Goal: Navigation & Orientation: Understand site structure

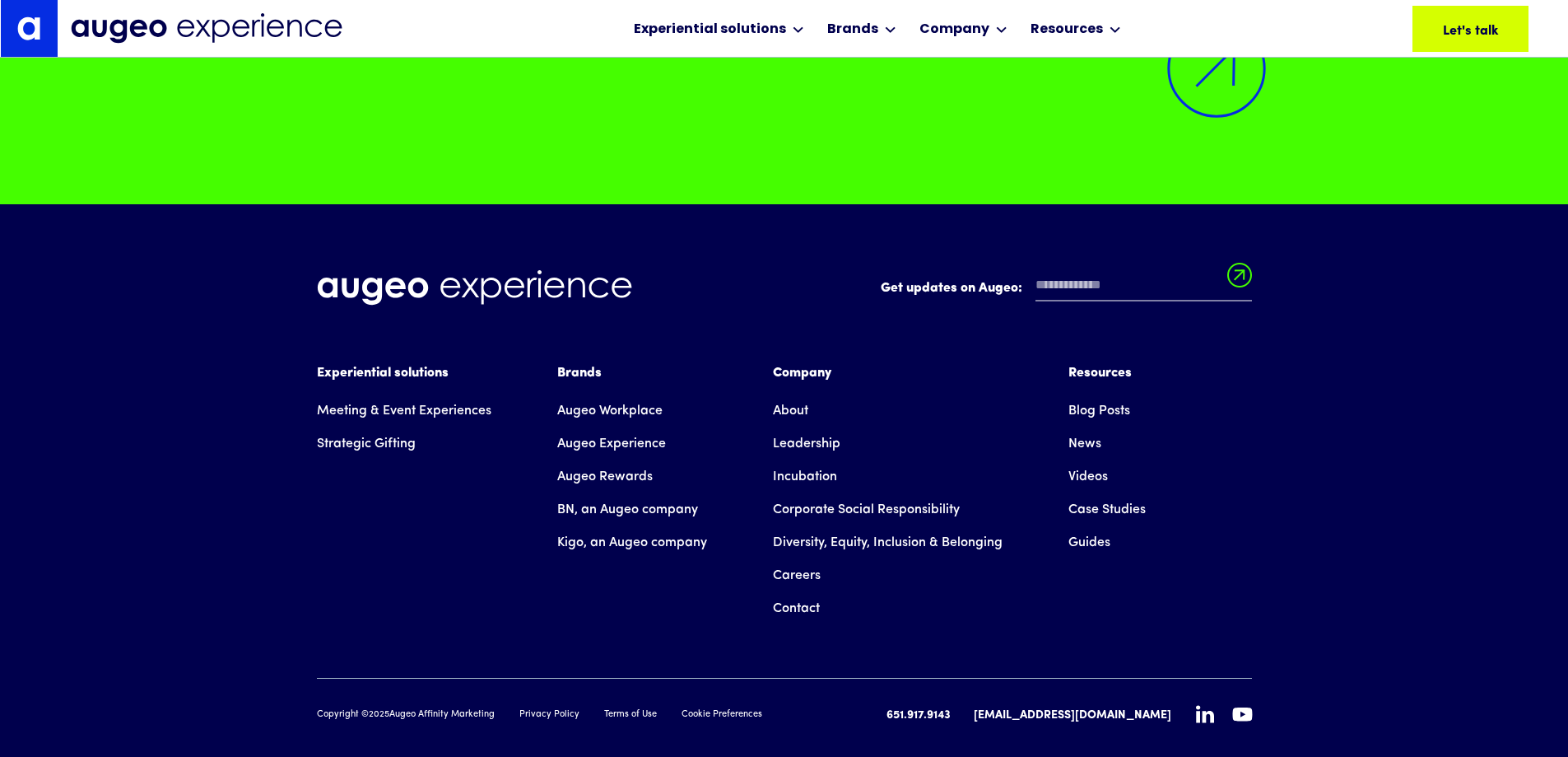
scroll to position [15227, 0]
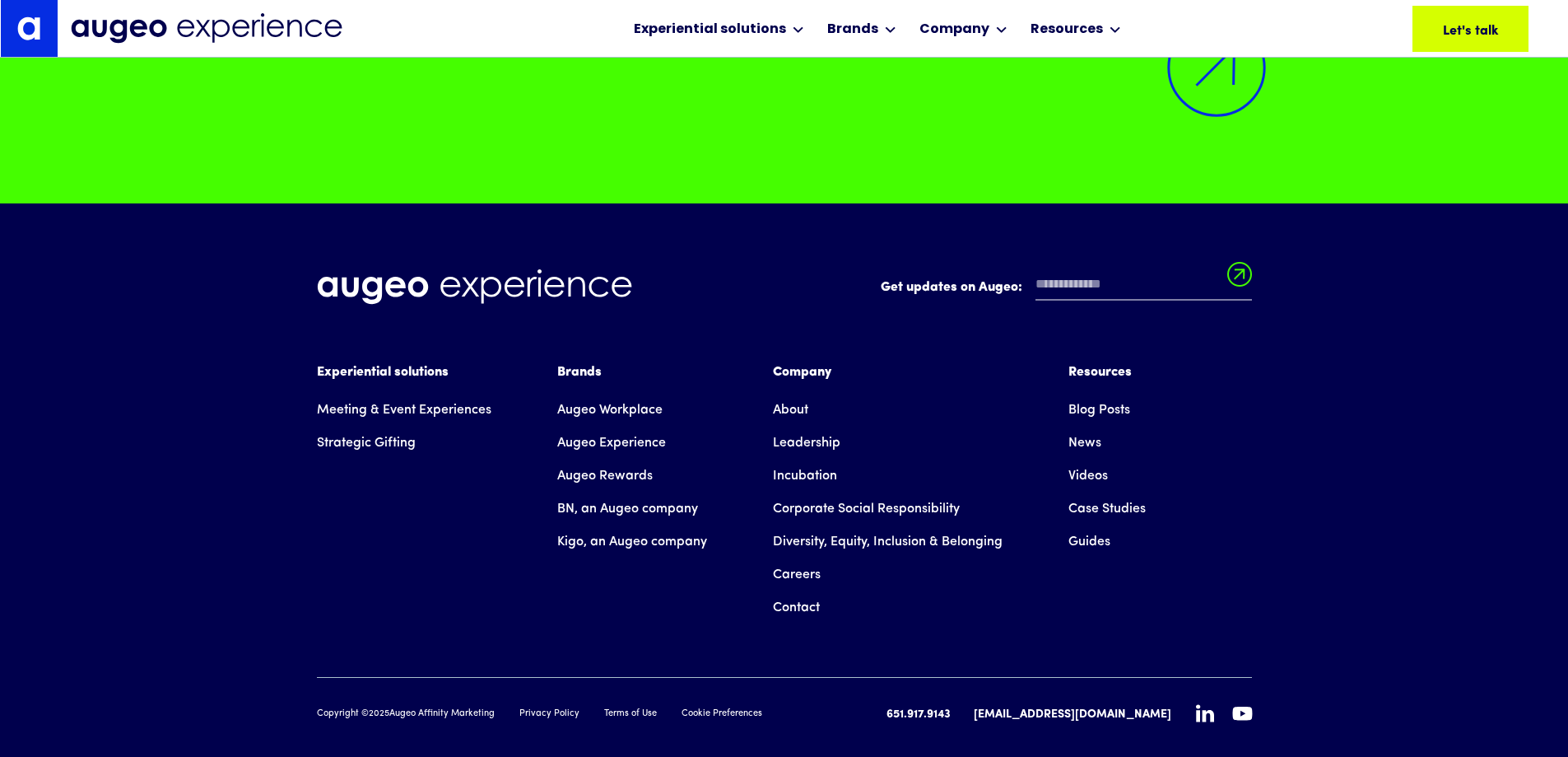
click at [571, 394] on link "Augeo Workplace" at bounding box center [609, 410] width 106 height 33
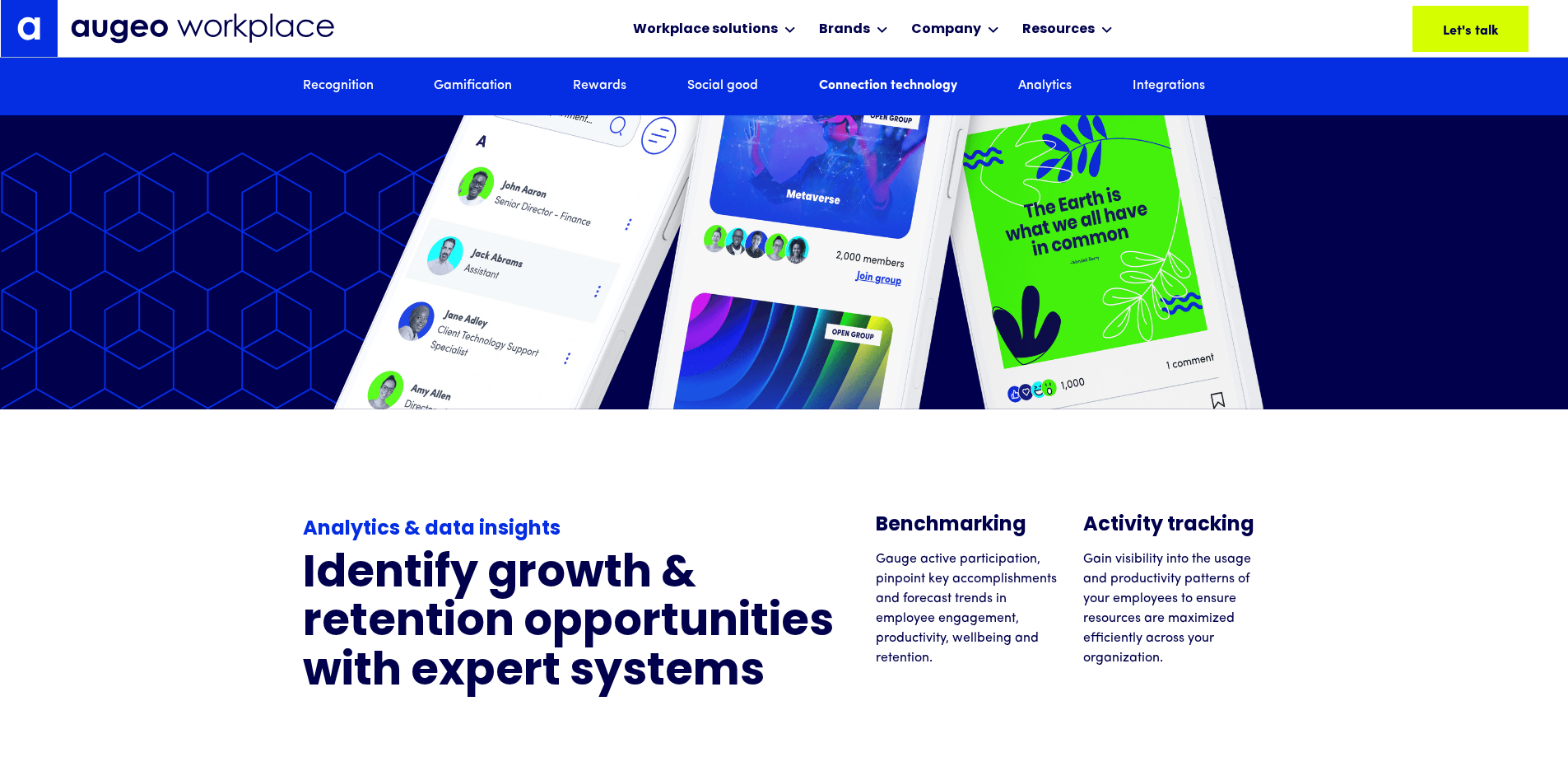
scroll to position [8881, 0]
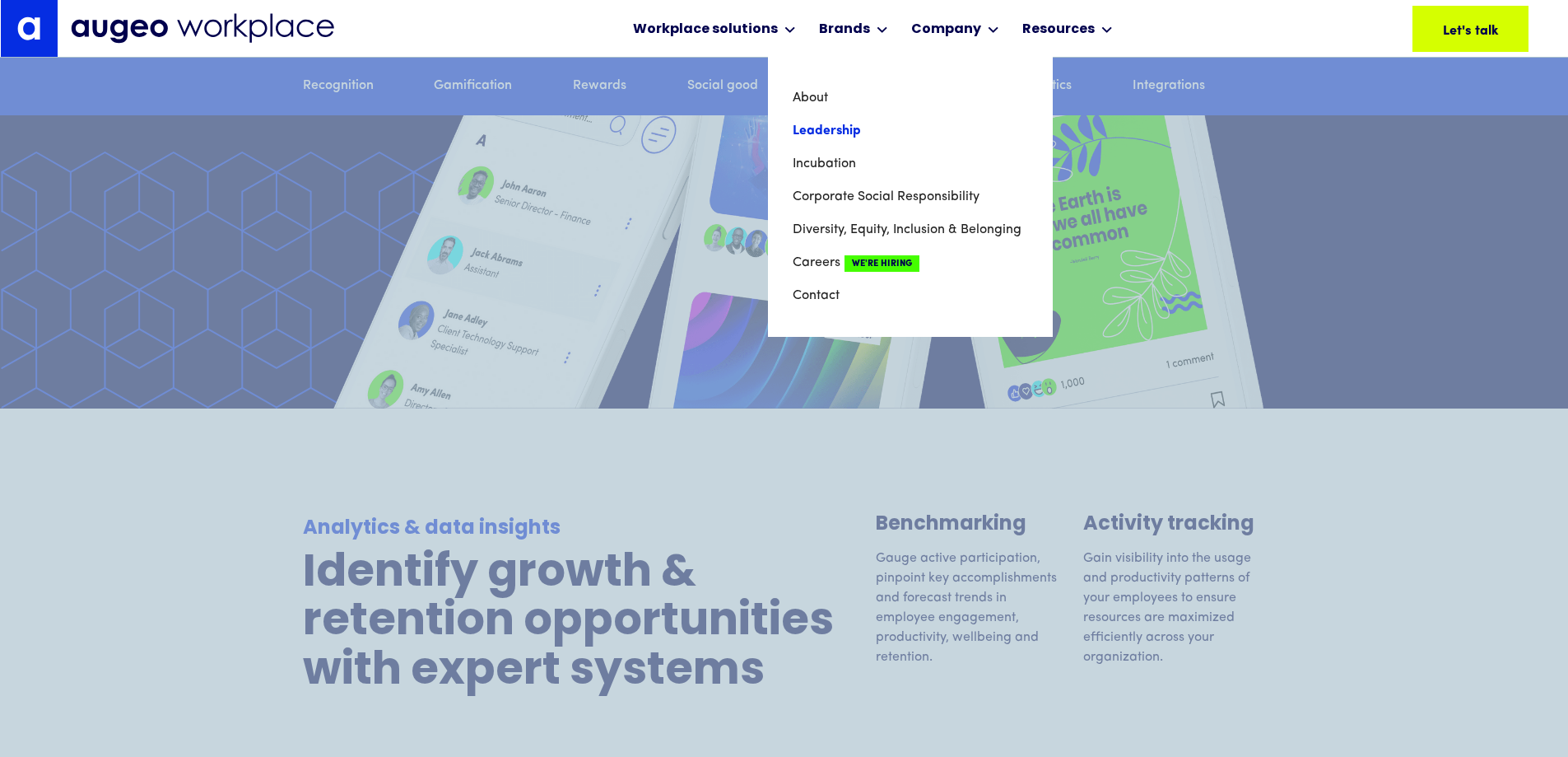
click at [893, 133] on link "Leadership" at bounding box center [910, 131] width 236 height 33
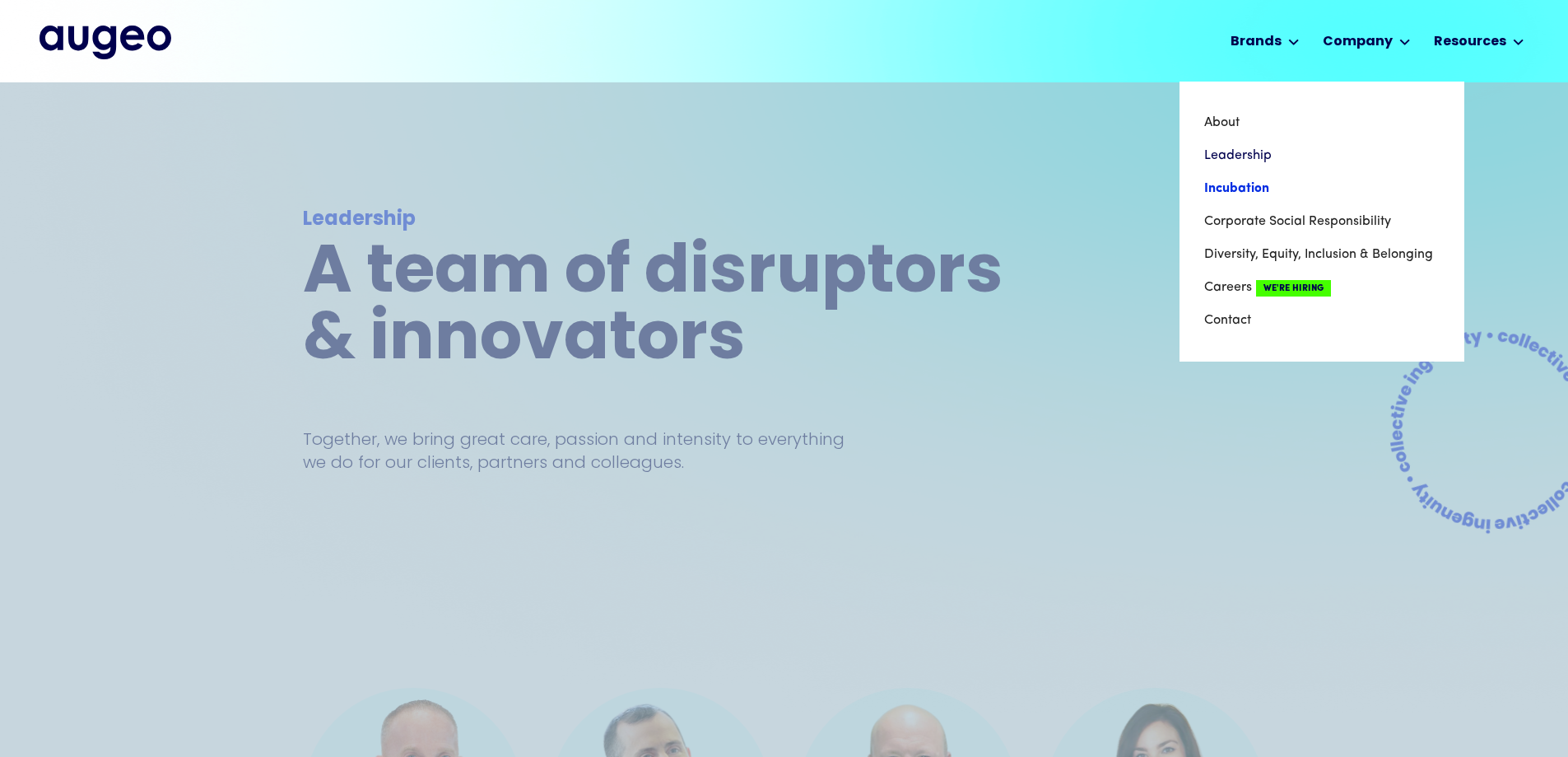
click at [1237, 190] on link "Incubation" at bounding box center [1322, 189] width 236 height 33
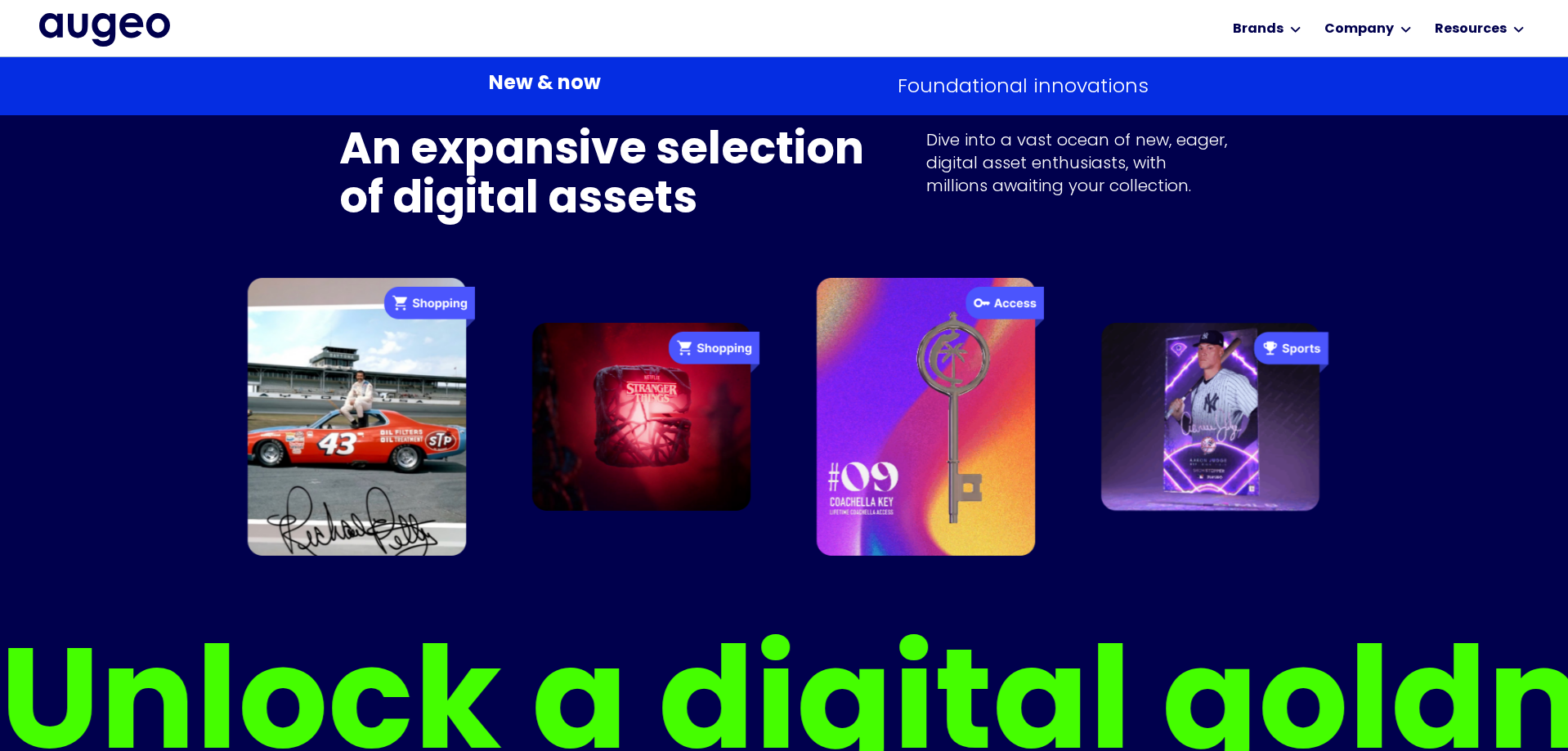
scroll to position [3211, 0]
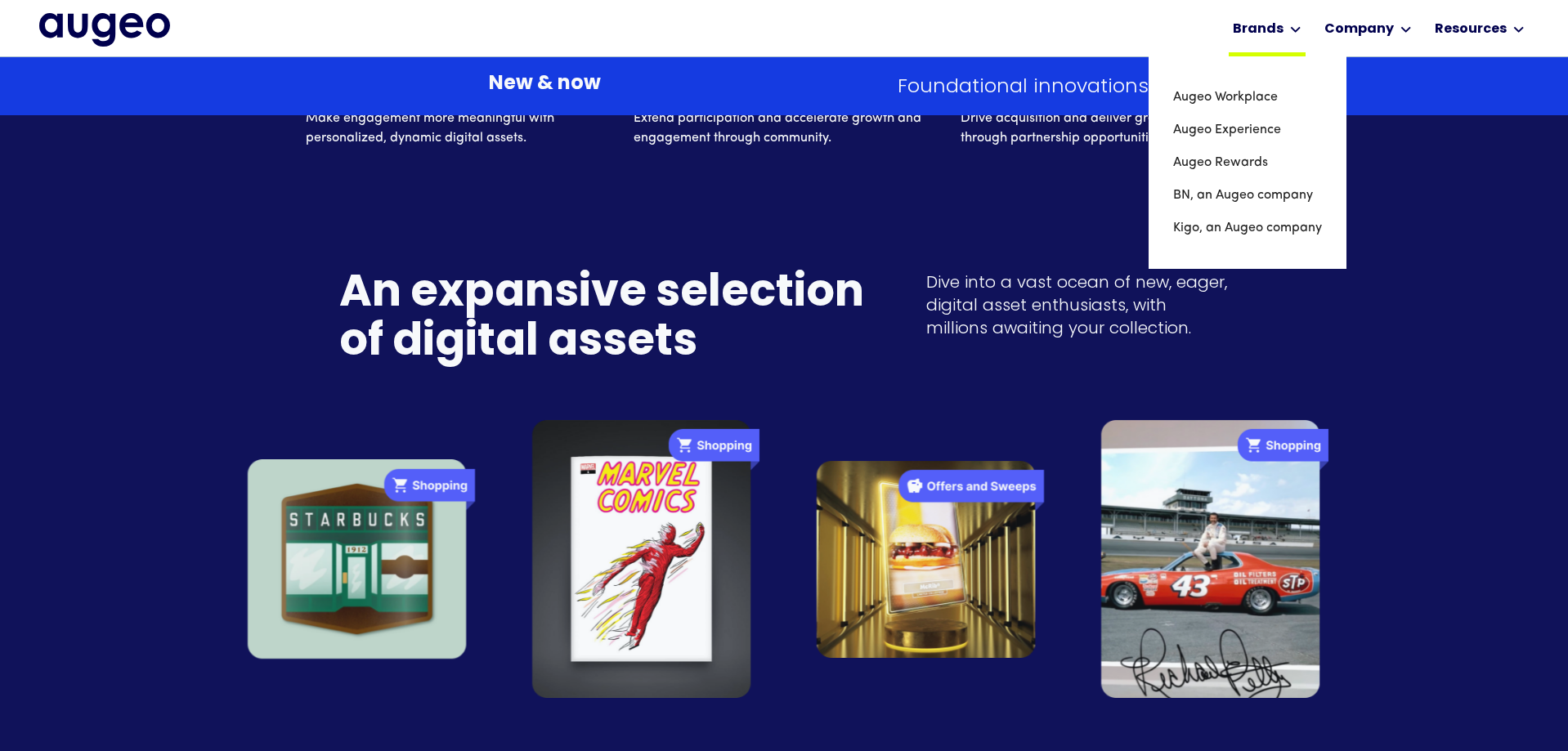
click at [1272, 49] on div "Brands" at bounding box center [1266, 28] width 77 height 56
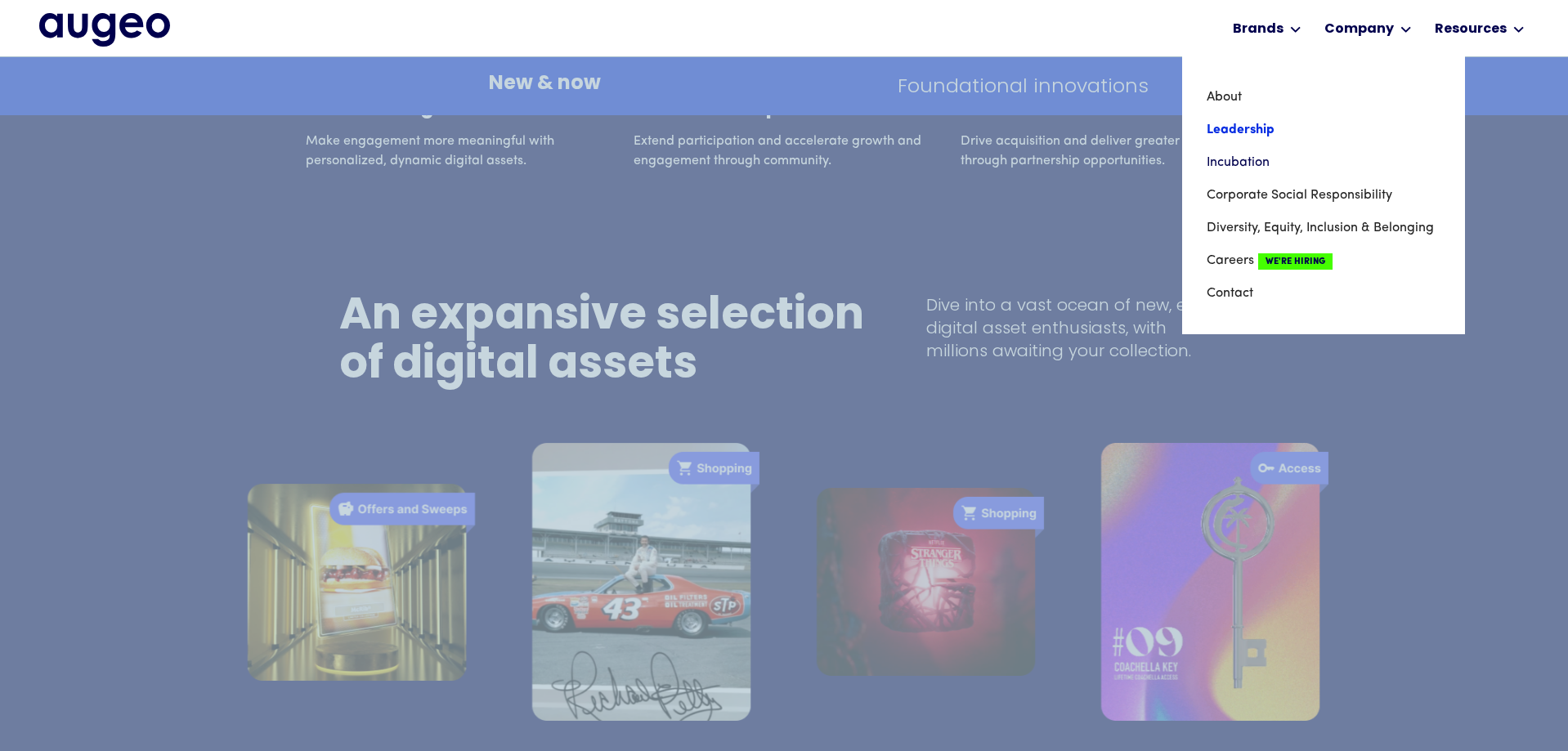
click at [1239, 124] on link "Leadership" at bounding box center [1324, 130] width 234 height 33
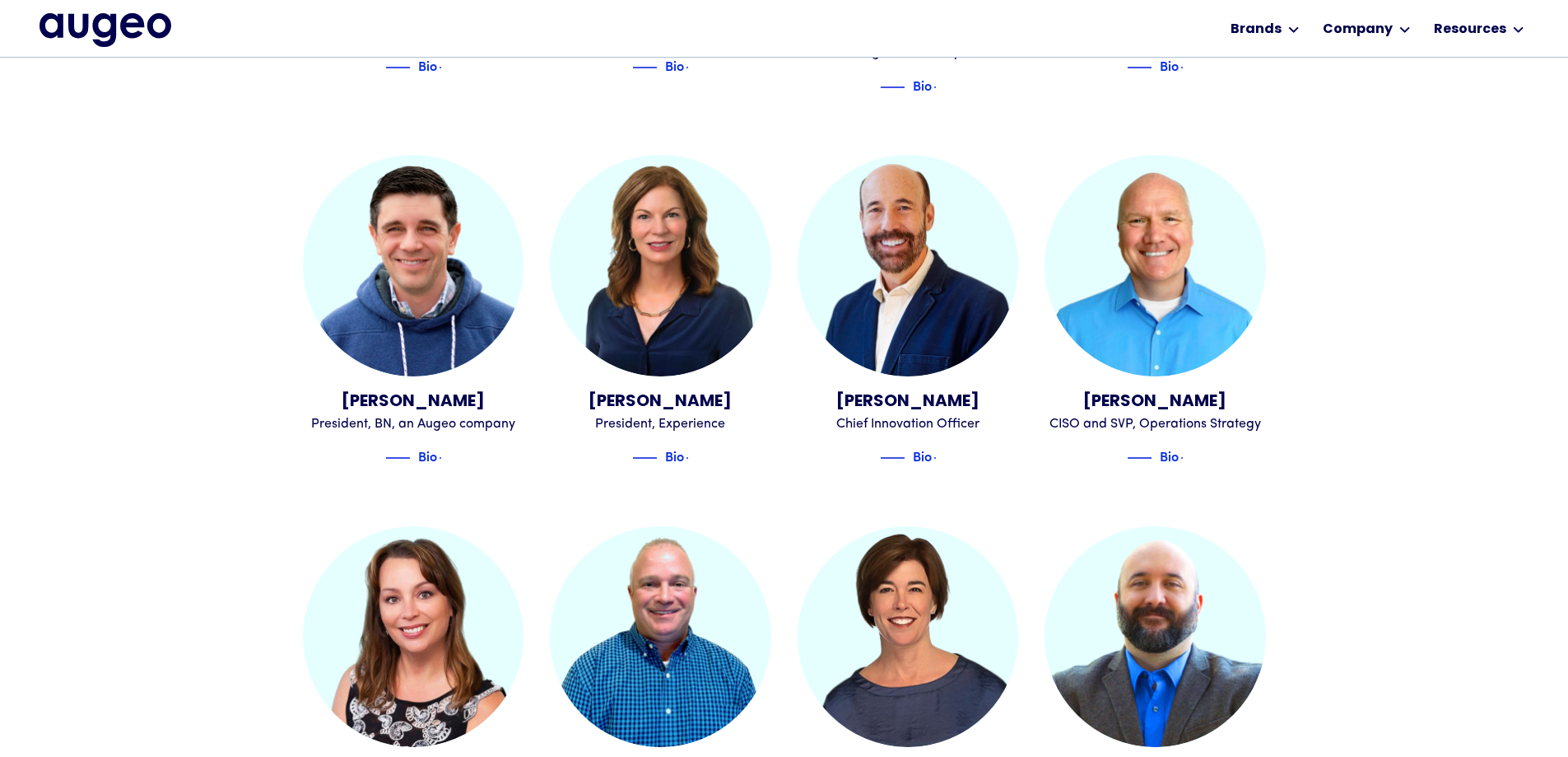
scroll to position [1328, 0]
